Goal: Information Seeking & Learning: Learn about a topic

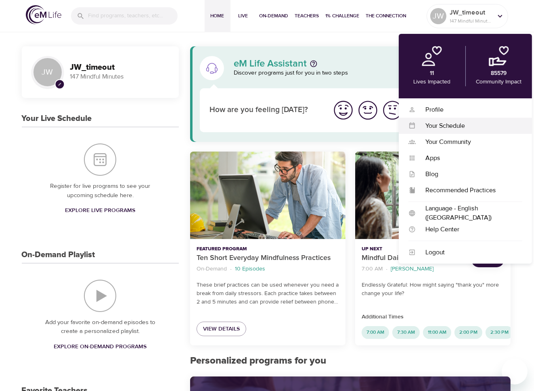
click at [433, 124] on div "Your Schedule" at bounding box center [469, 125] width 107 height 9
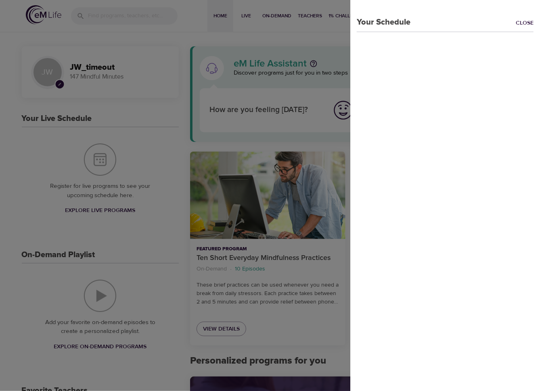
click at [520, 21] on link "Close" at bounding box center [528, 23] width 24 height 9
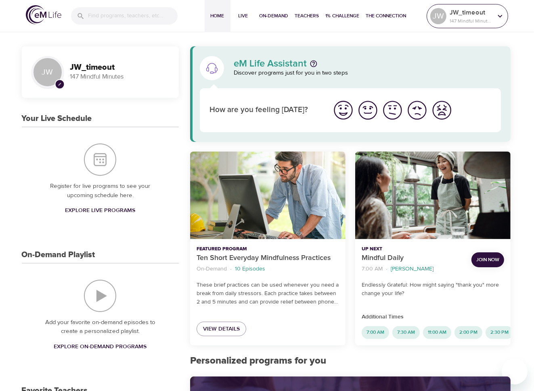
click at [473, 19] on p "147 Mindful Minutes" at bounding box center [471, 20] width 43 height 7
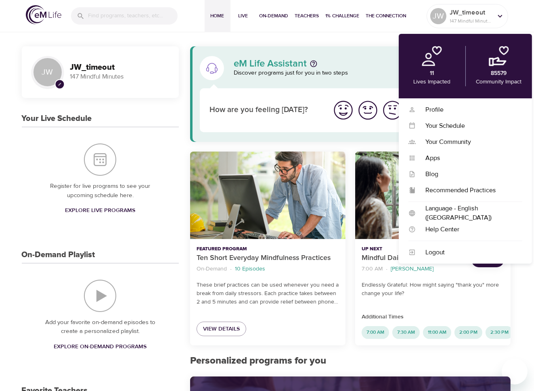
click at [440, 63] on img at bounding box center [432, 56] width 20 height 20
click at [429, 63] on img at bounding box center [432, 56] width 20 height 20
click at [436, 109] on div "Profile" at bounding box center [469, 109] width 107 height 9
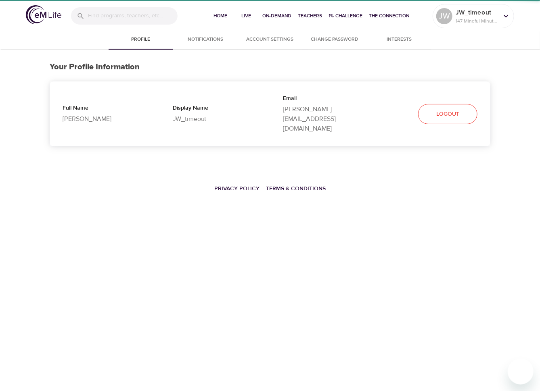
select select "10"
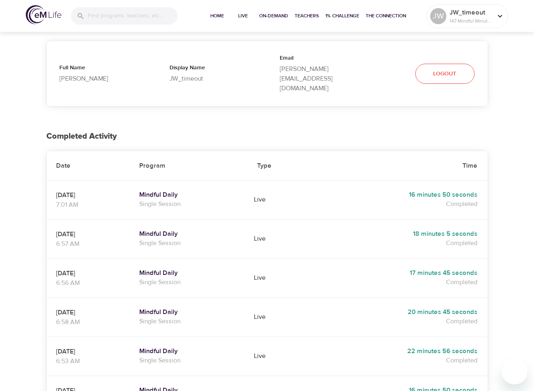
scroll to position [81, 0]
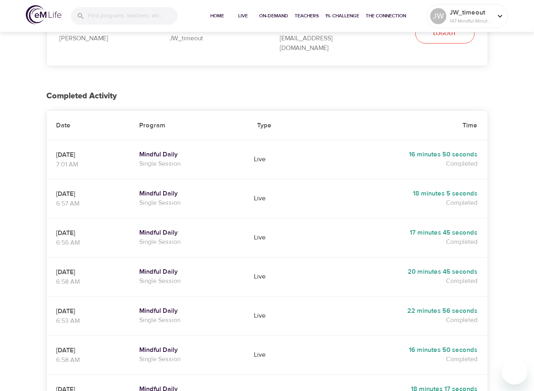
drag, startPoint x: 456, startPoint y: 377, endPoint x: 485, endPoint y: 381, distance: 29.2
click at [485, 381] on td "18 minutes 17 seconds Completed" at bounding box center [400, 394] width 174 height 39
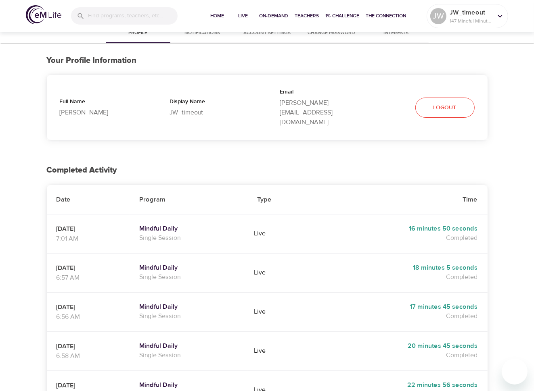
scroll to position [0, 0]
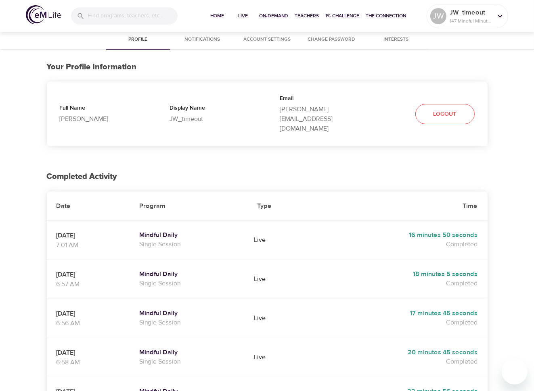
click at [44, 17] on img at bounding box center [44, 14] width 36 height 19
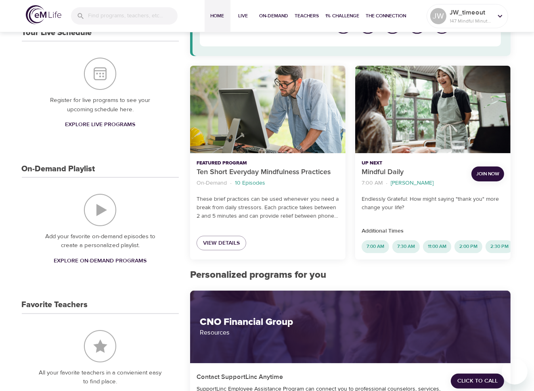
scroll to position [121, 0]
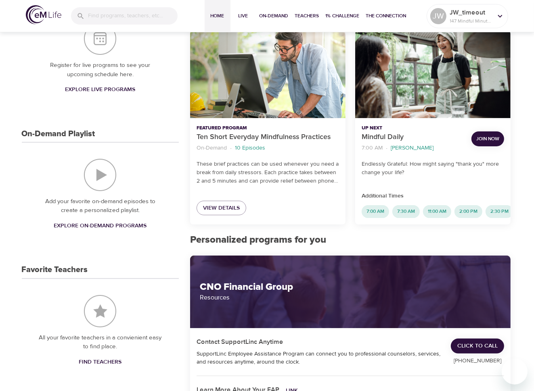
click at [490, 134] on button "Join Now" at bounding box center [487, 139] width 33 height 15
